Goal: Task Accomplishment & Management: Use online tool/utility

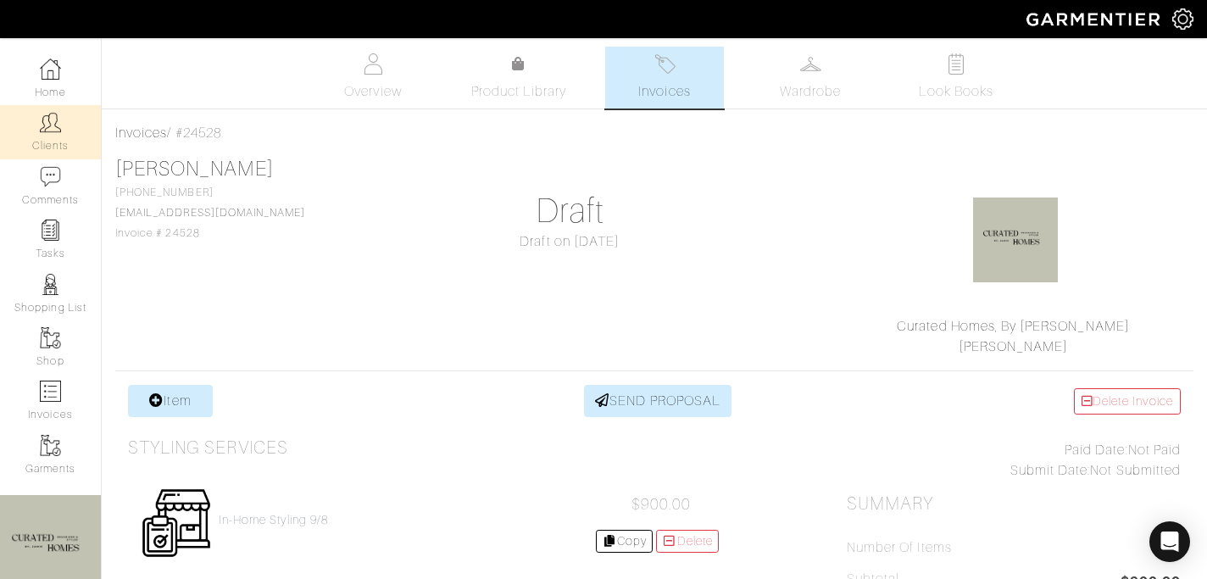
click at [57, 140] on link "Clients" at bounding box center [50, 131] width 101 height 53
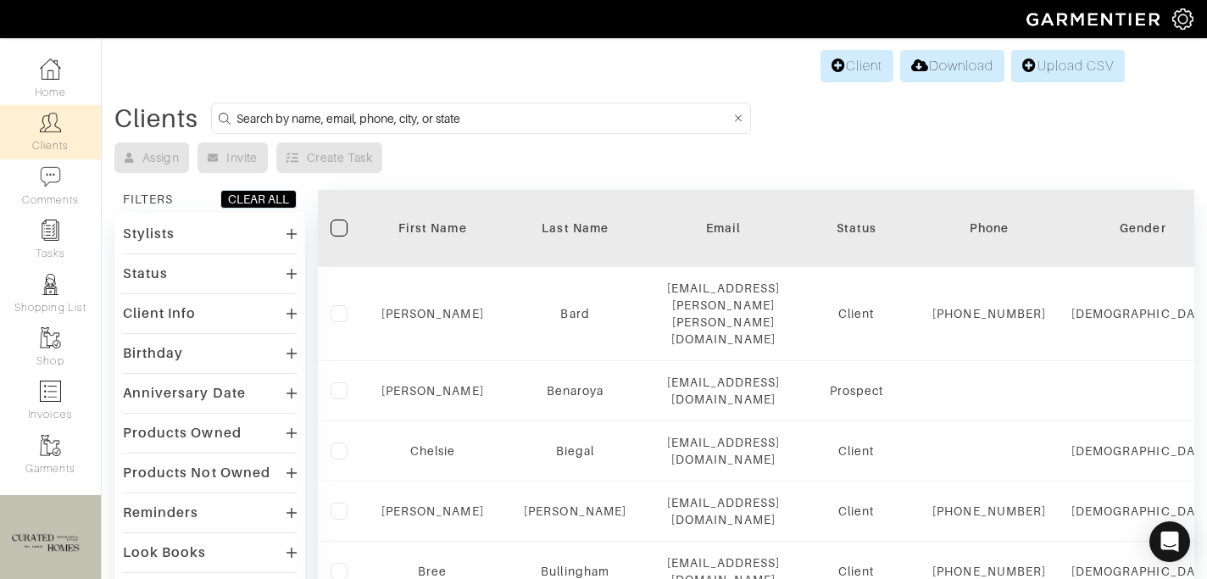
click at [327, 121] on input at bounding box center [483, 118] width 494 height 21
type input "david"
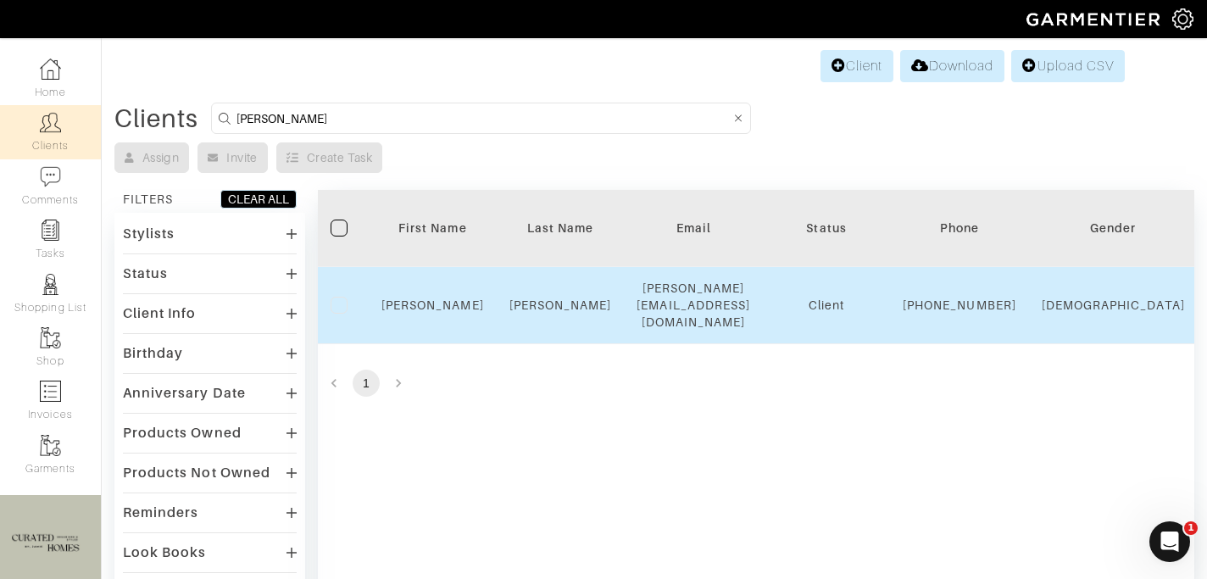
click at [526, 315] on td "Kornmeier" at bounding box center [561, 305] width 128 height 77
click at [442, 308] on link "David" at bounding box center [432, 305] width 103 height 14
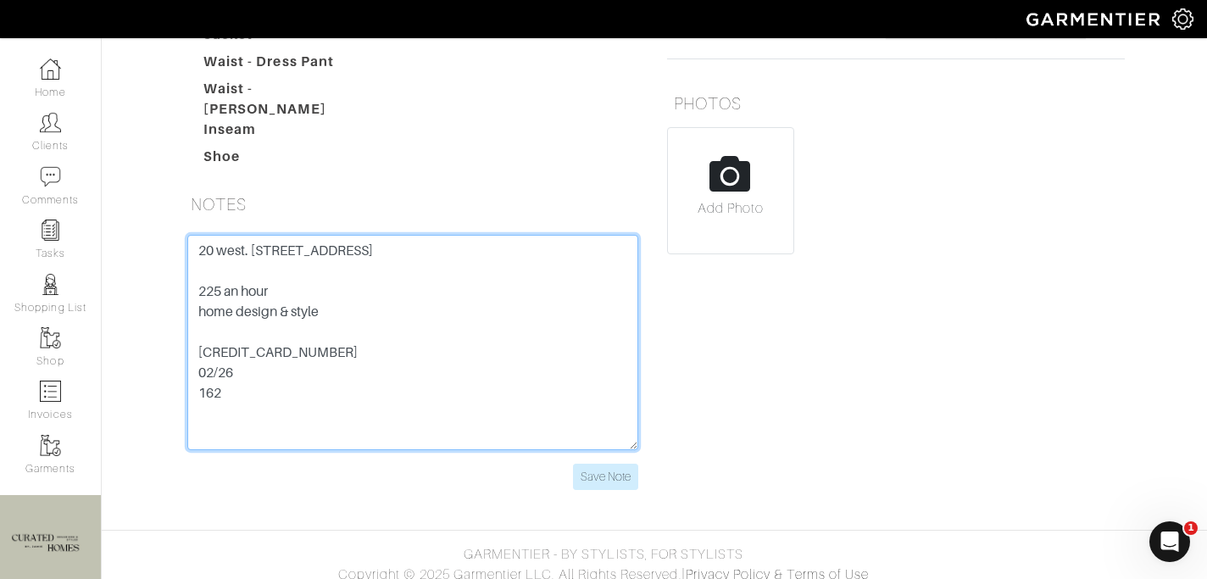
click at [275, 359] on textarea "20 west. 64th street 9O 10023 225 an hour home design & style 5424 1812 3042 35…" at bounding box center [412, 342] width 451 height 215
click at [275, 360] on textarea "20 west. 64th street 9O 10023 225 an hour home design & style 5424 1812 3042 35…" at bounding box center [412, 342] width 451 height 215
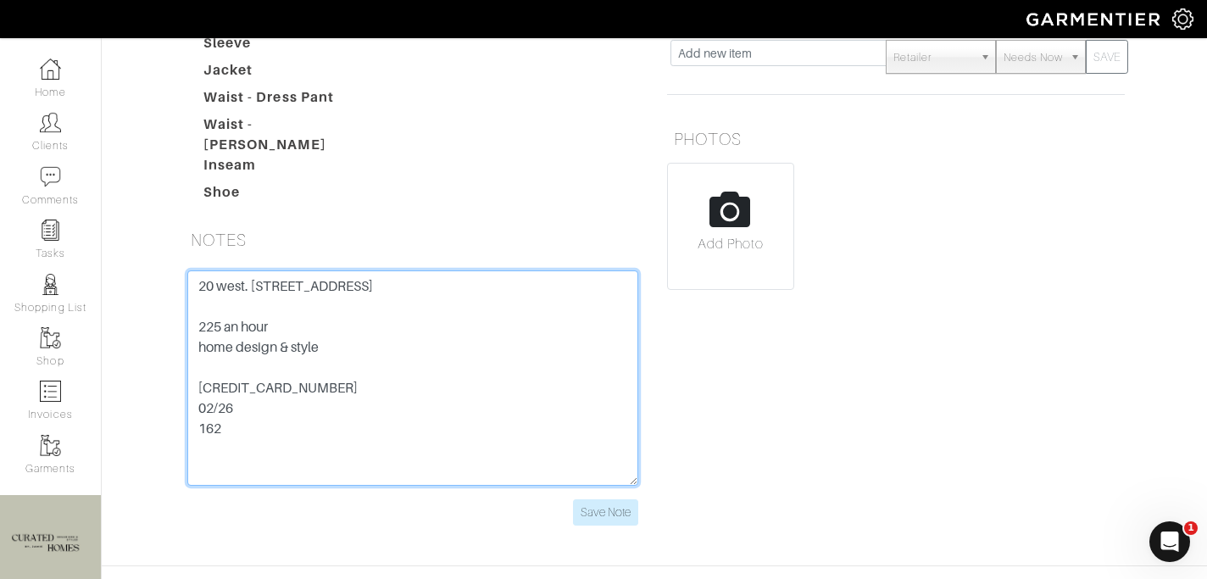
scroll to position [360, 0]
click at [226, 298] on textarea "20 west. 64th street 9O 10023 225 an hour home design & style 5424 1812 3042 35…" at bounding box center [412, 378] width 451 height 215
click at [226, 297] on textarea "20 west. 64th street 9O 10023 225 an hour home design & style 5424 1812 3042 35…" at bounding box center [412, 378] width 451 height 215
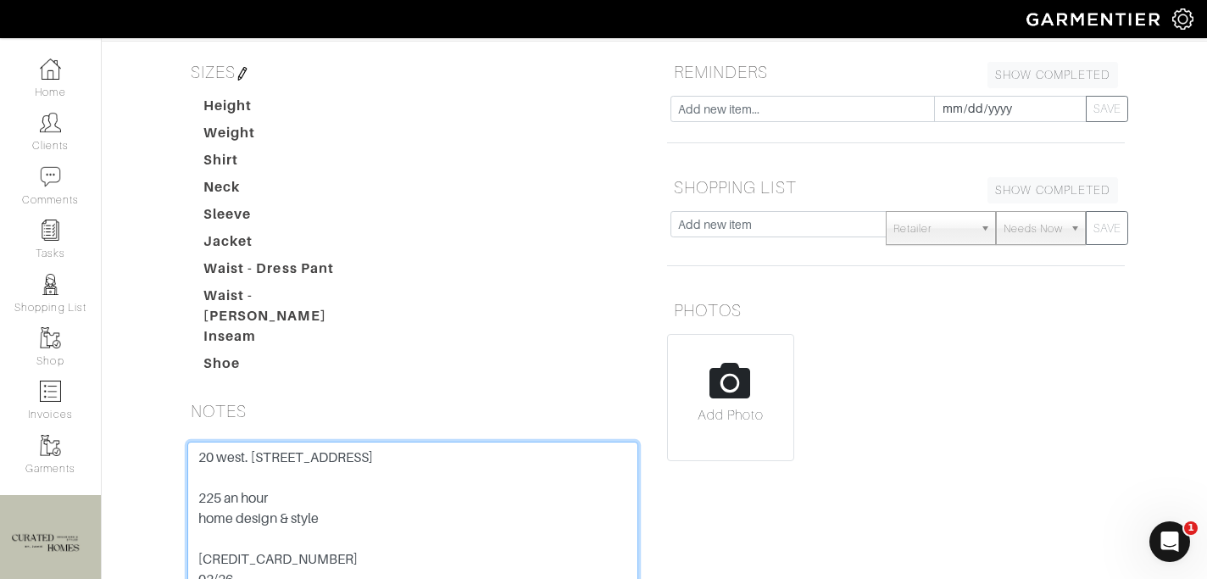
scroll to position [0, 0]
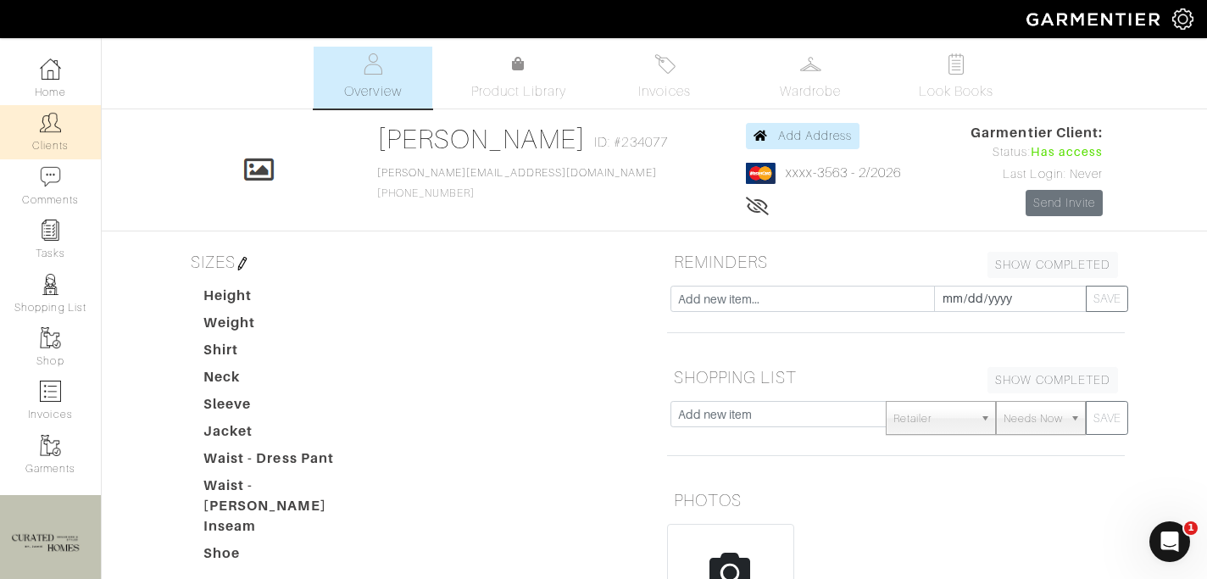
click at [49, 132] on img at bounding box center [50, 122] width 21 height 21
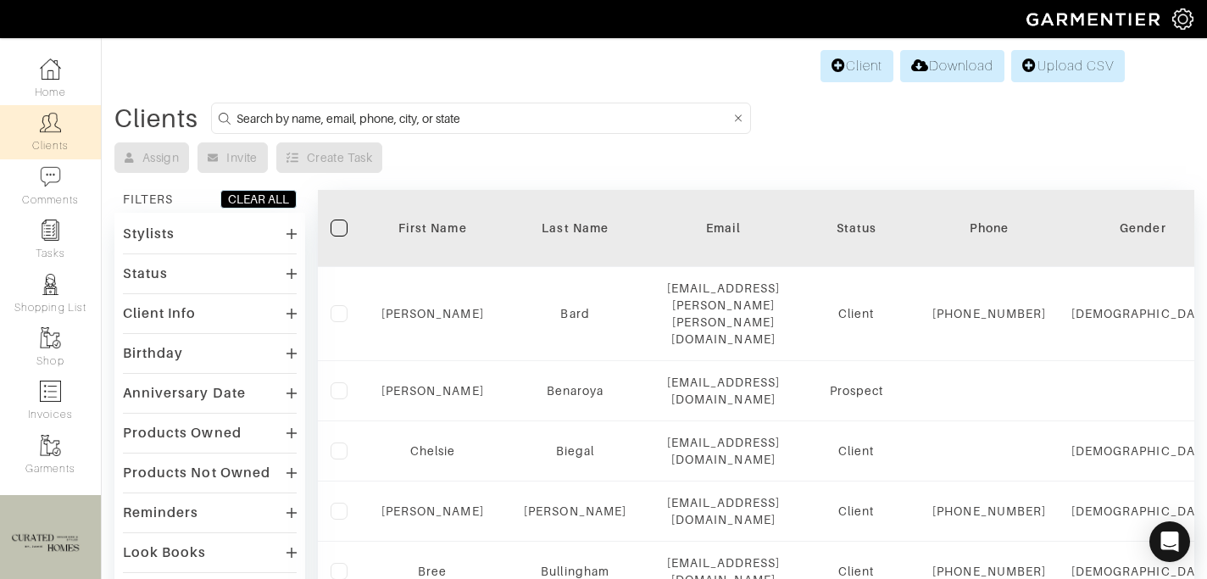
click at [356, 125] on input at bounding box center [483, 118] width 494 height 21
type input "[PERSON_NAME]"
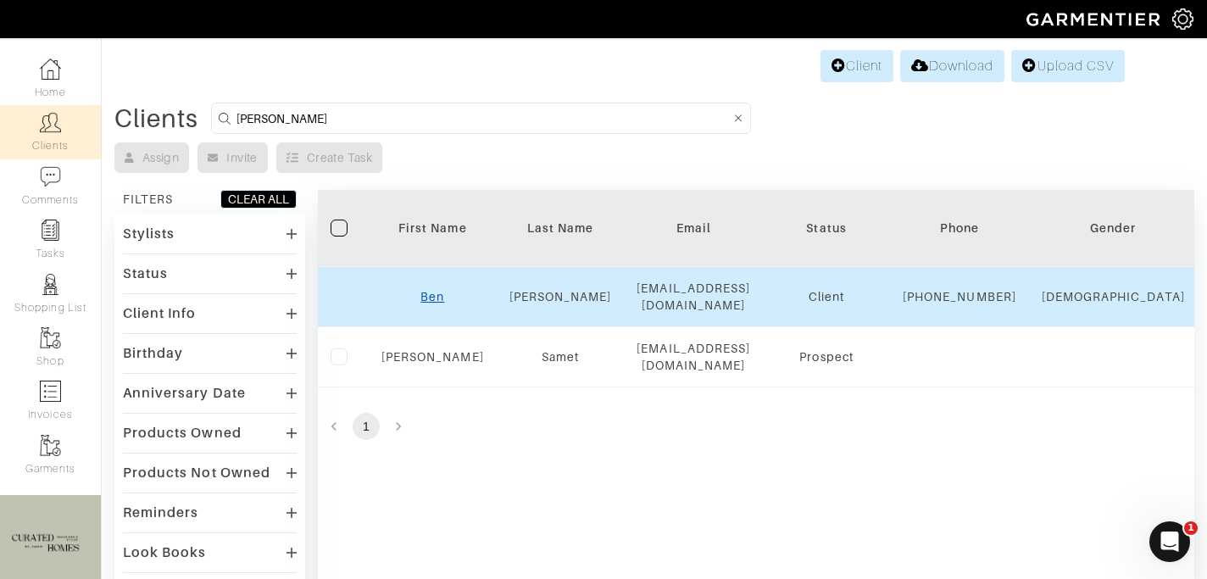
click at [431, 303] on link "Ben" at bounding box center [432, 297] width 24 height 14
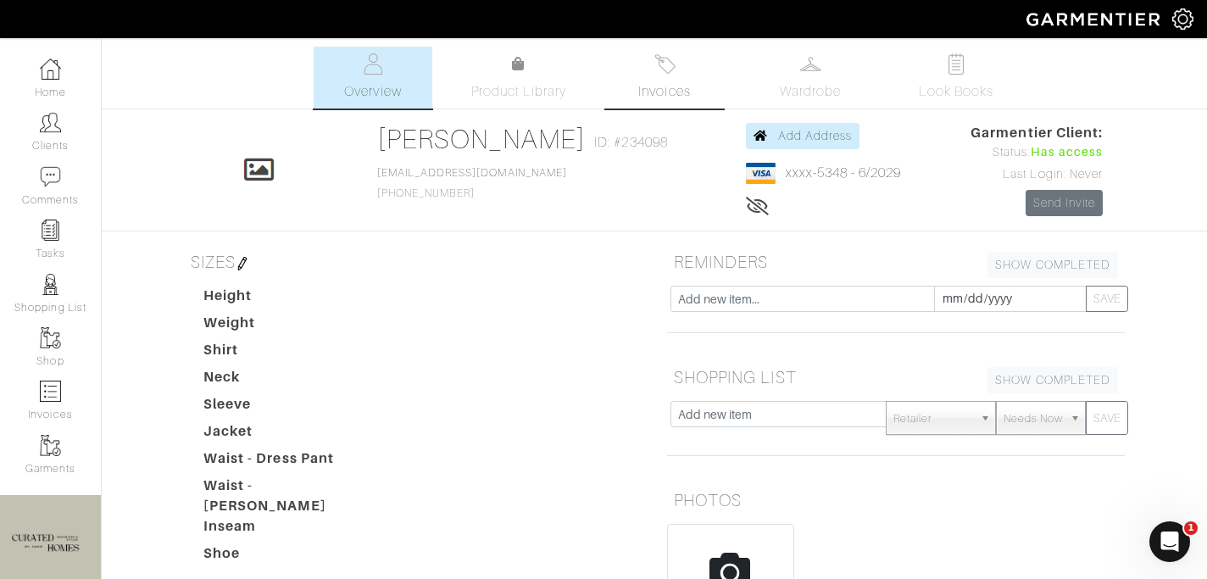
click at [650, 93] on span "Invoices" at bounding box center [664, 91] width 52 height 20
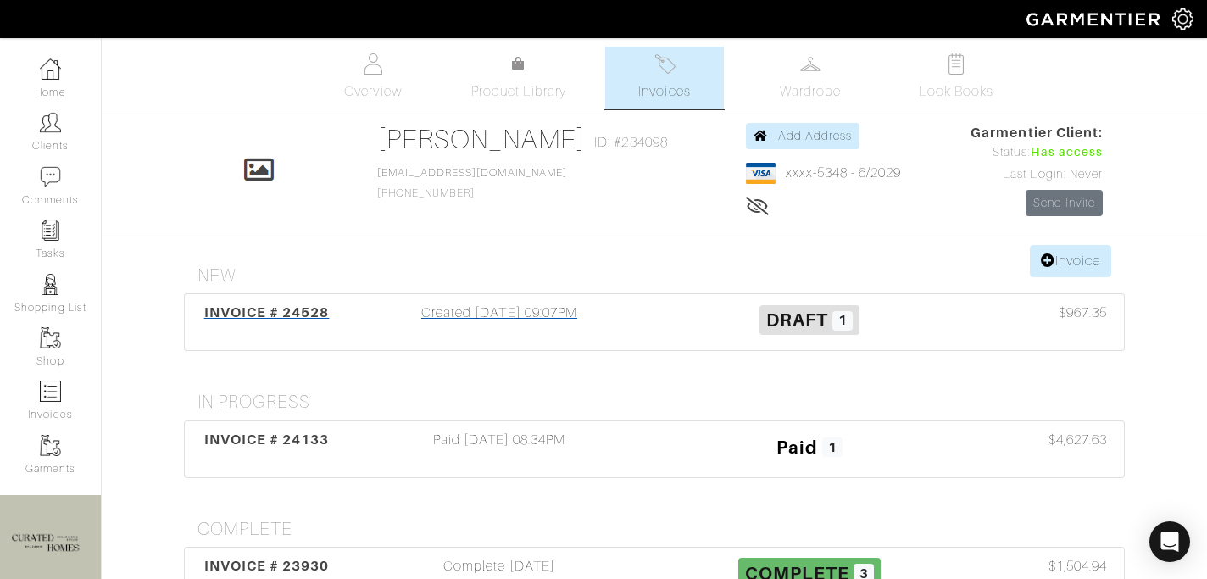
click at [605, 332] on div "Created [DATE] 09:07PM" at bounding box center [499, 322] width 310 height 39
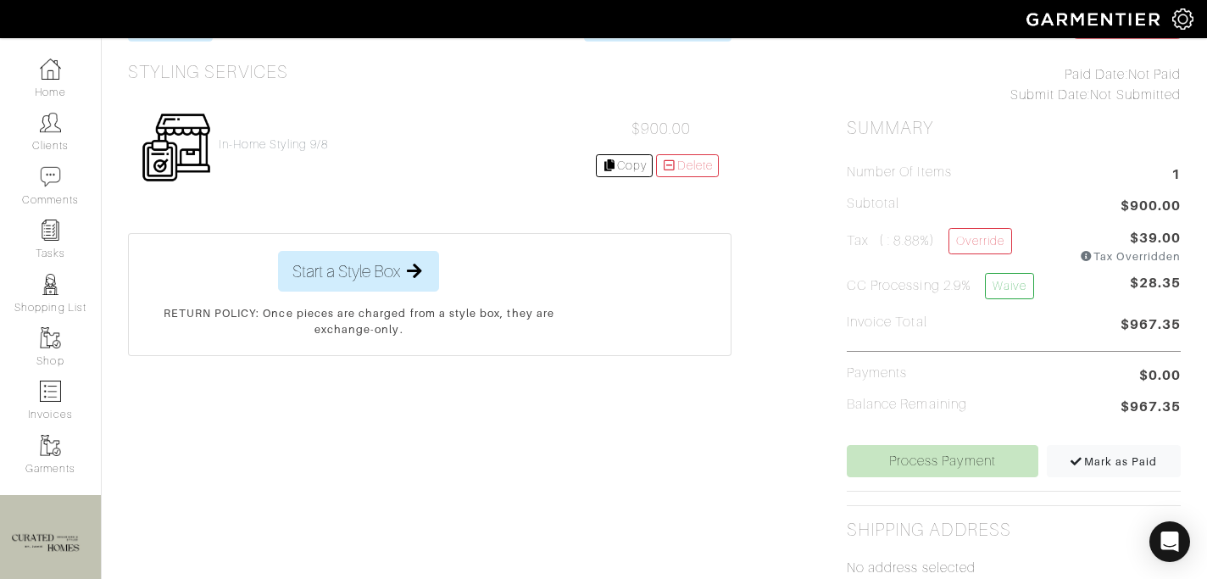
scroll to position [387, 0]
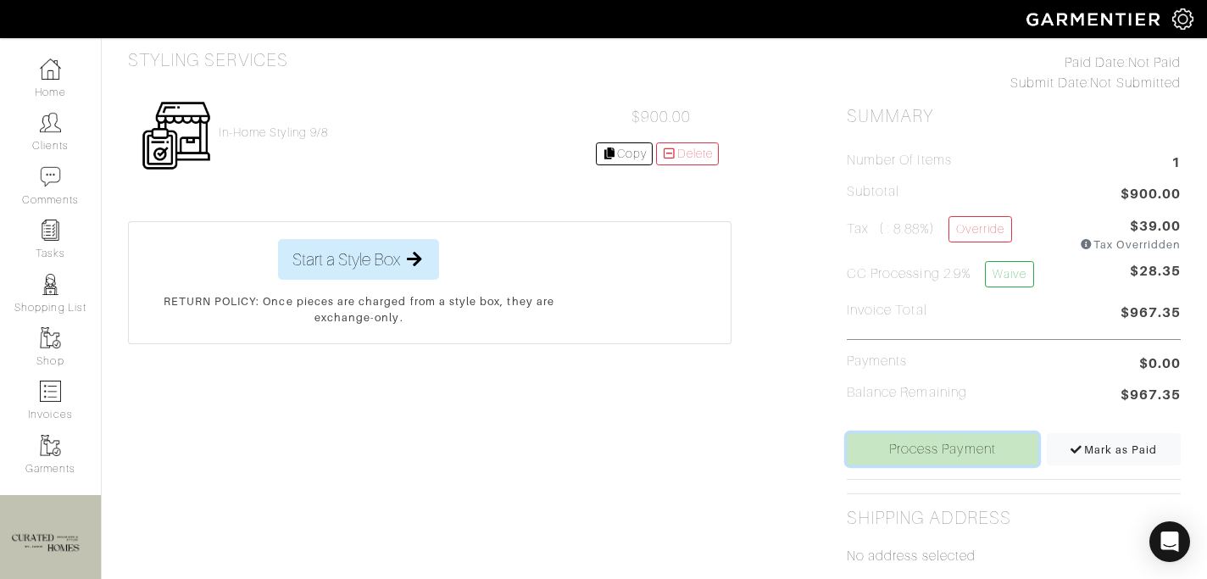
click at [957, 439] on link "Process Payment" at bounding box center [943, 449] width 192 height 32
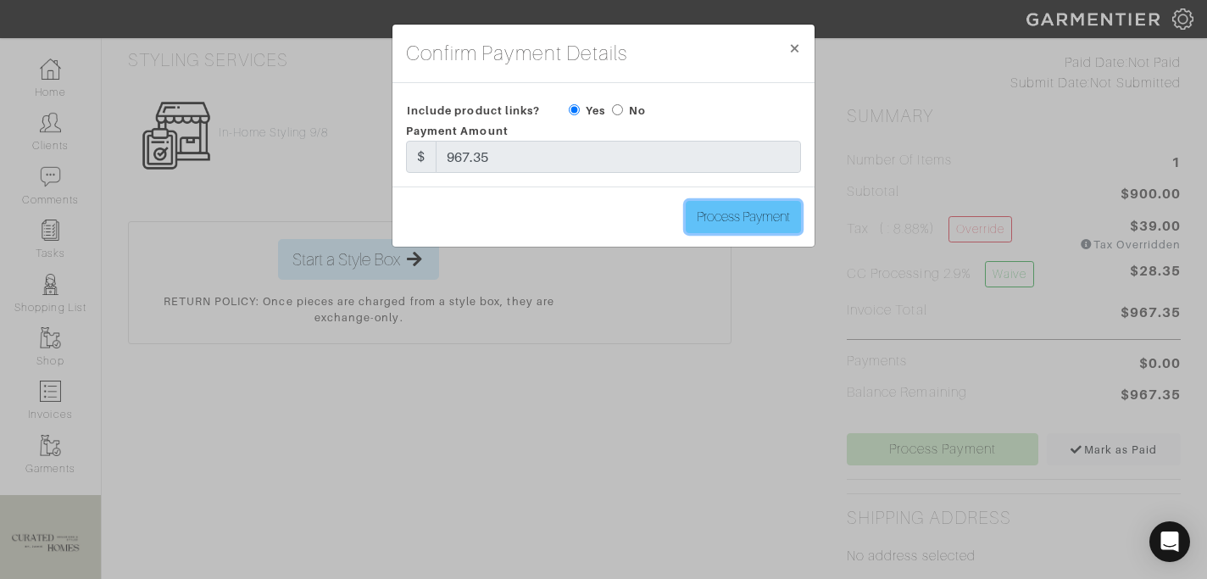
click at [773, 221] on input "Process Payment" at bounding box center [743, 217] width 115 height 32
type input "Process Payment"
